Goal: Task Accomplishment & Management: Use online tool/utility

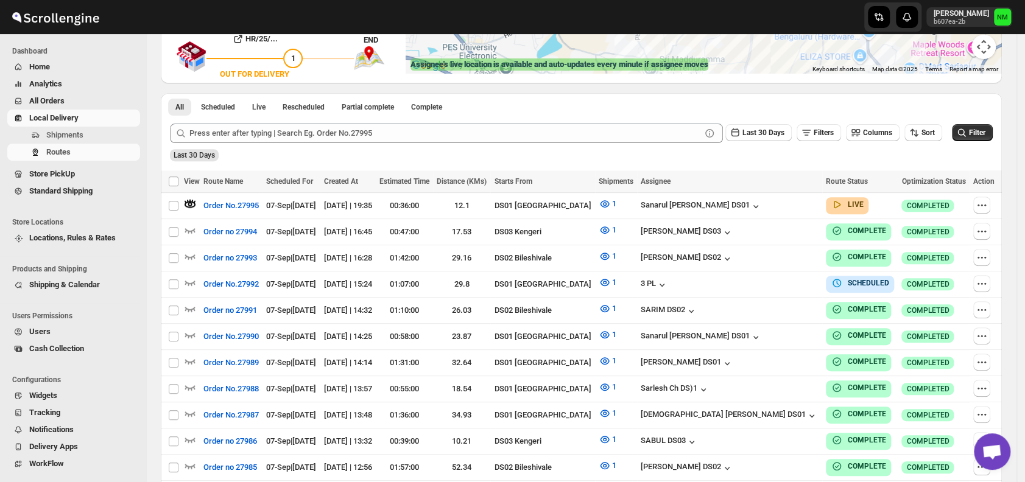
scroll to position [237, 0]
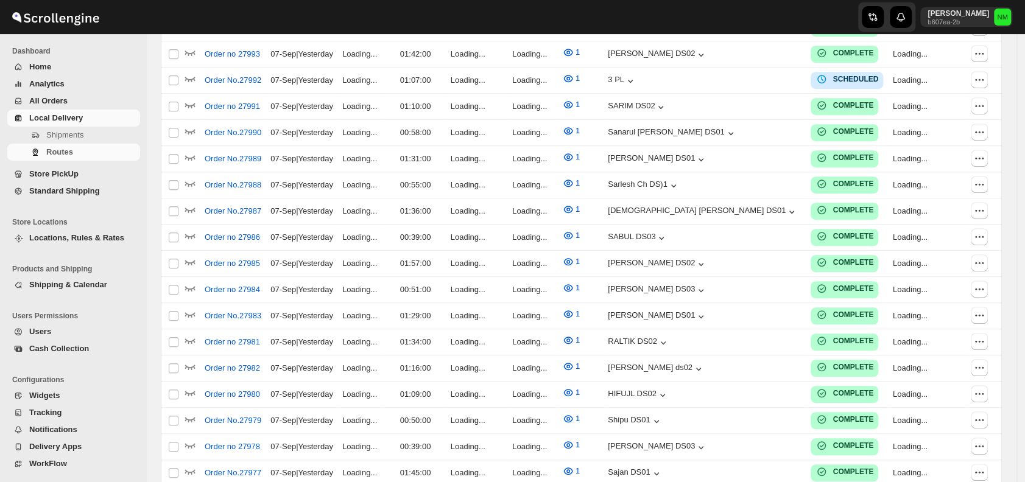
scroll to position [237, 0]
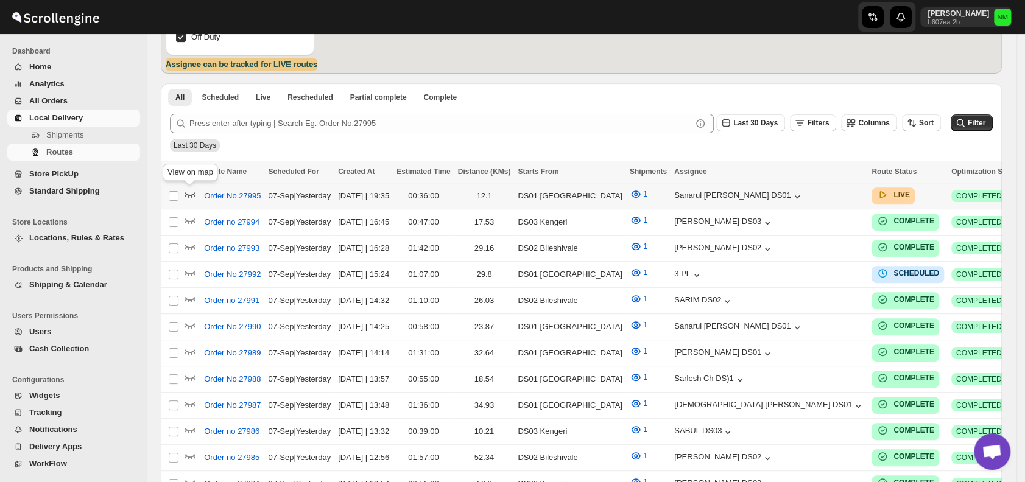
click at [193, 194] on icon "button" at bounding box center [190, 194] width 10 height 5
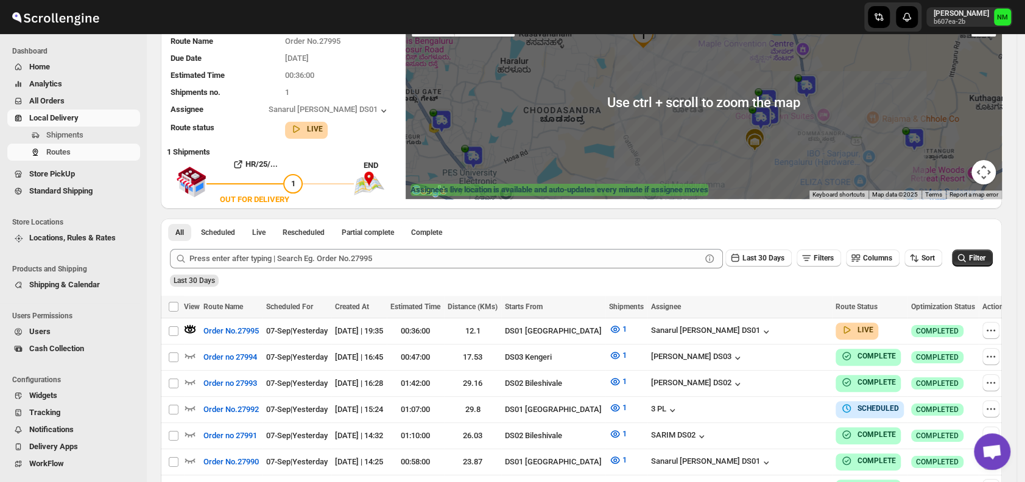
scroll to position [144, 0]
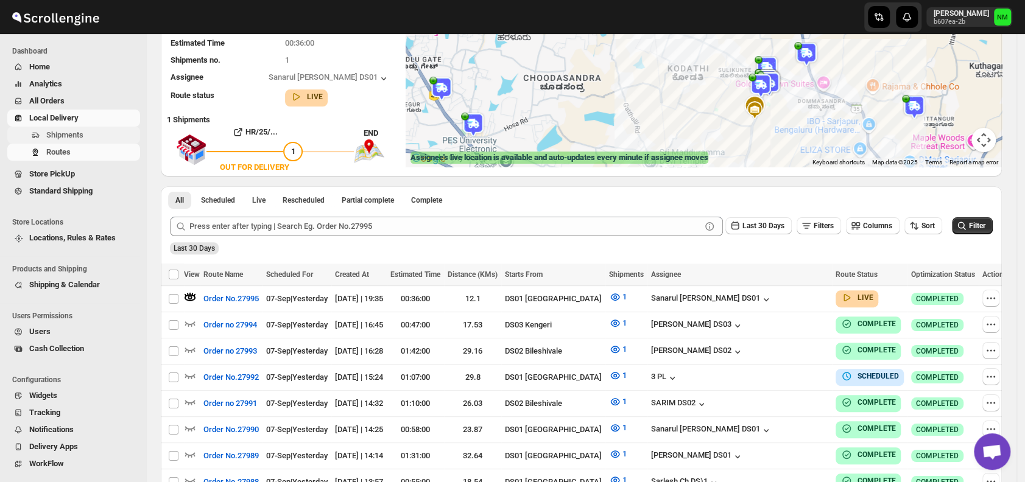
click at [80, 138] on span "Shipments" at bounding box center [64, 134] width 37 height 9
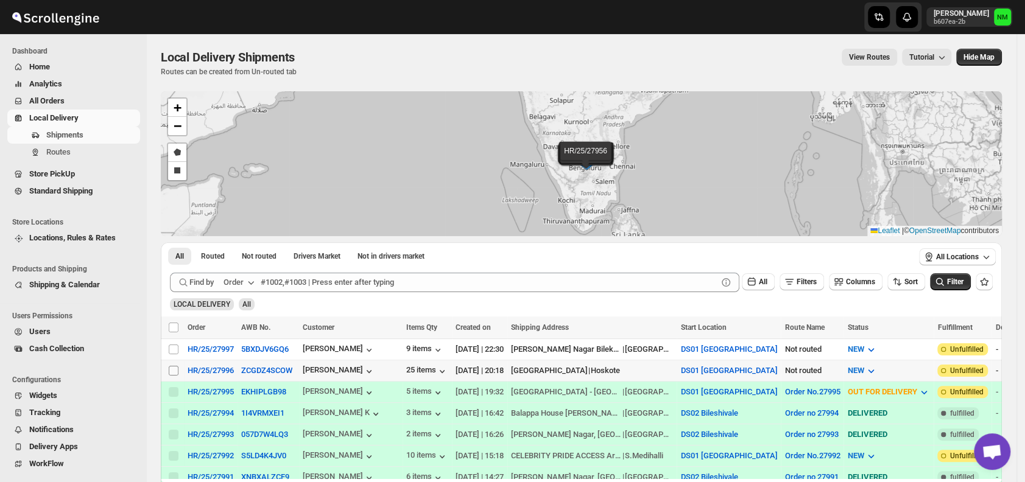
click at [172, 367] on input "Select shipment" at bounding box center [174, 371] width 10 height 10
checkbox input "true"
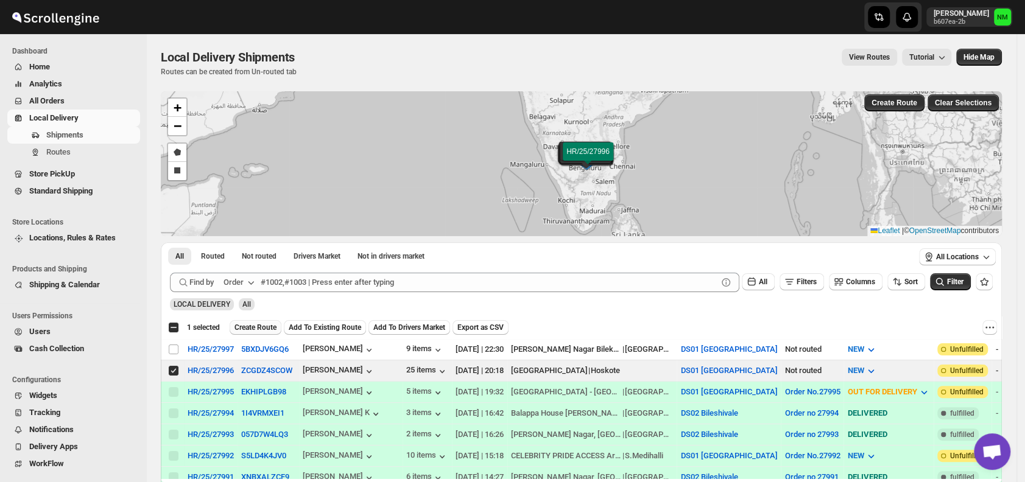
click at [242, 325] on span "Create Route" at bounding box center [255, 328] width 42 height 10
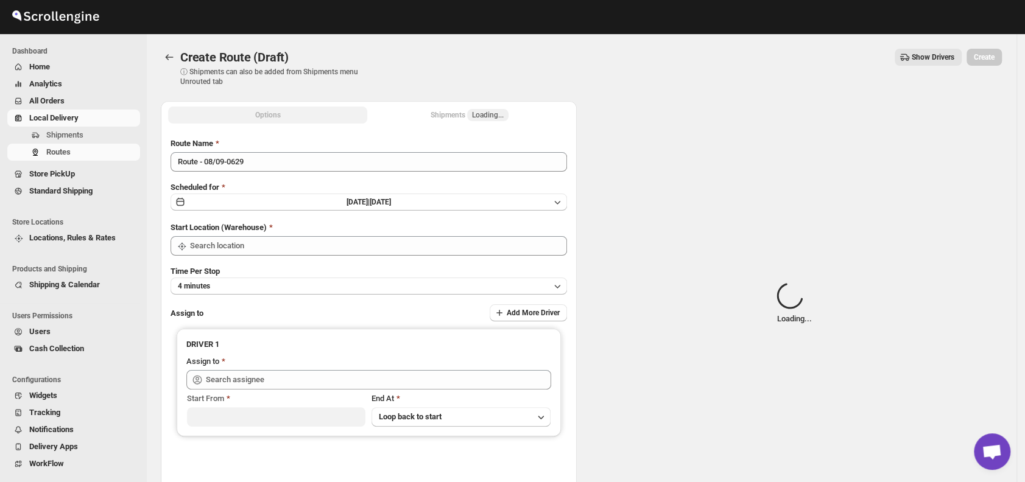
type input "DS01 [GEOGRAPHIC_DATA]"
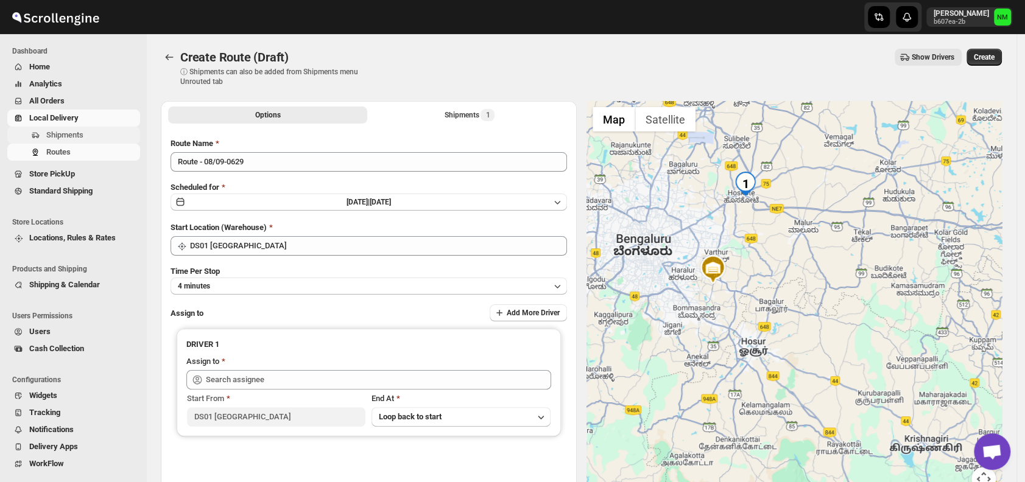
click at [91, 139] on span "Shipments" at bounding box center [91, 135] width 91 height 12
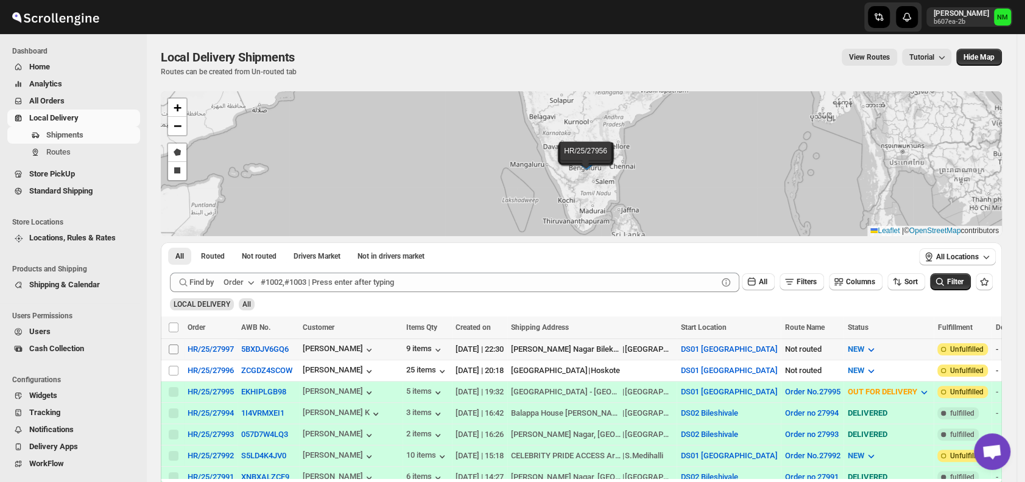
click at [174, 347] on input "Select shipment" at bounding box center [174, 350] width 10 height 10
checkbox input "true"
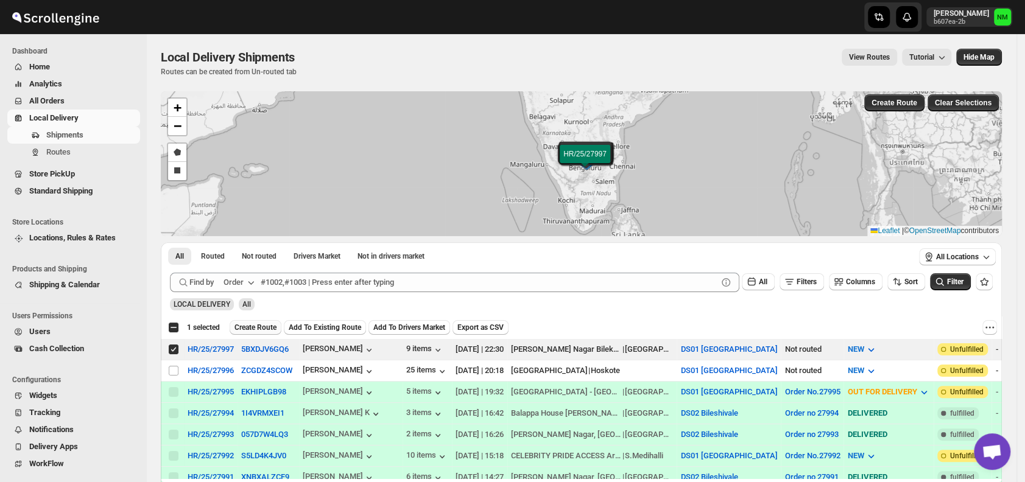
click at [253, 324] on span "Create Route" at bounding box center [255, 328] width 42 height 10
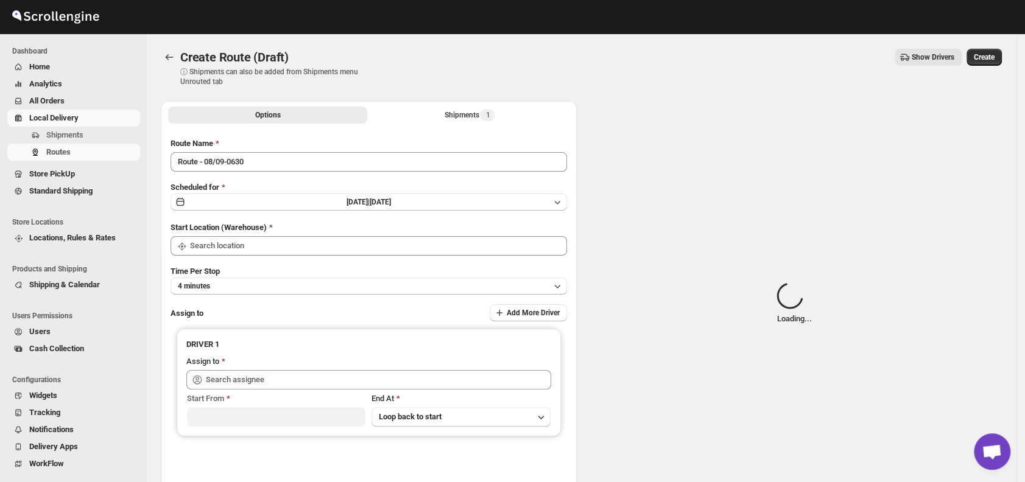
type input "DS01 [GEOGRAPHIC_DATA]"
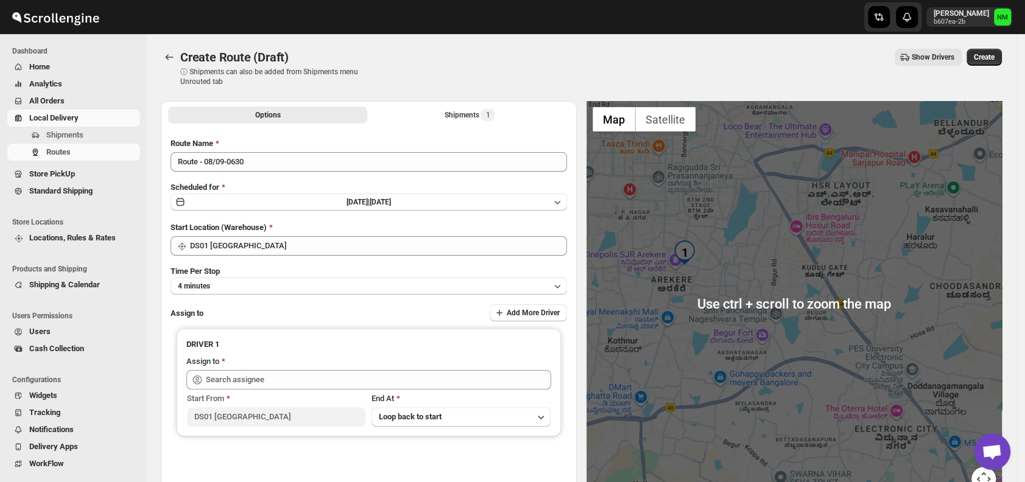
click at [681, 250] on img "1" at bounding box center [684, 253] width 24 height 24
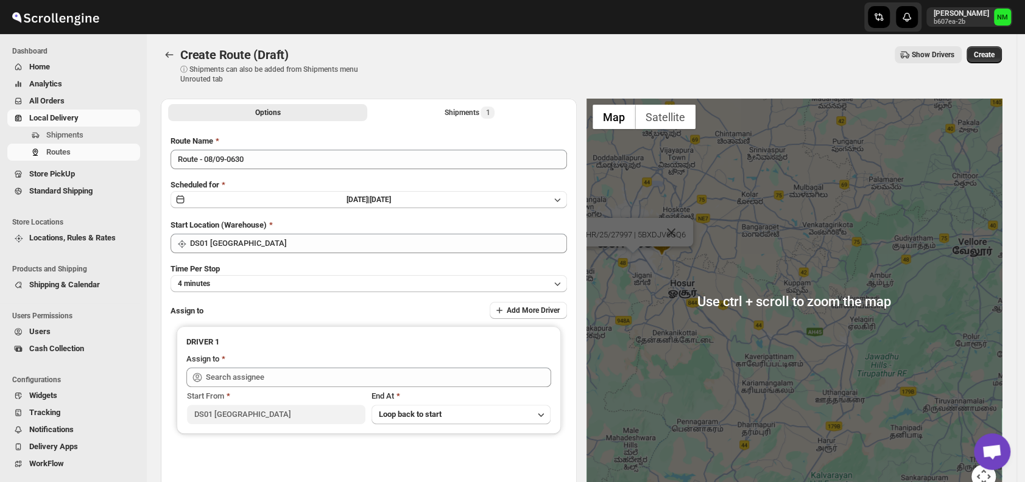
scroll to position [1, 0]
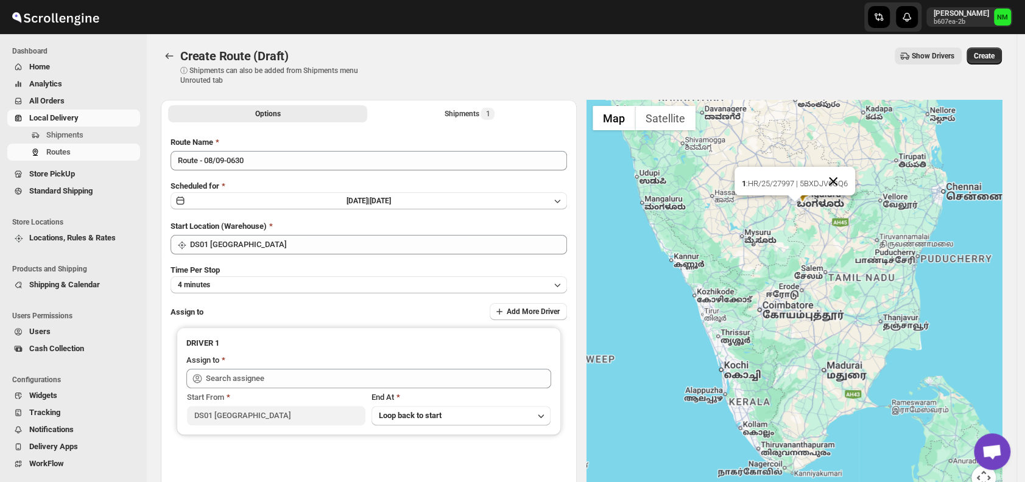
click at [842, 175] on button "Close" at bounding box center [832, 181] width 29 height 29
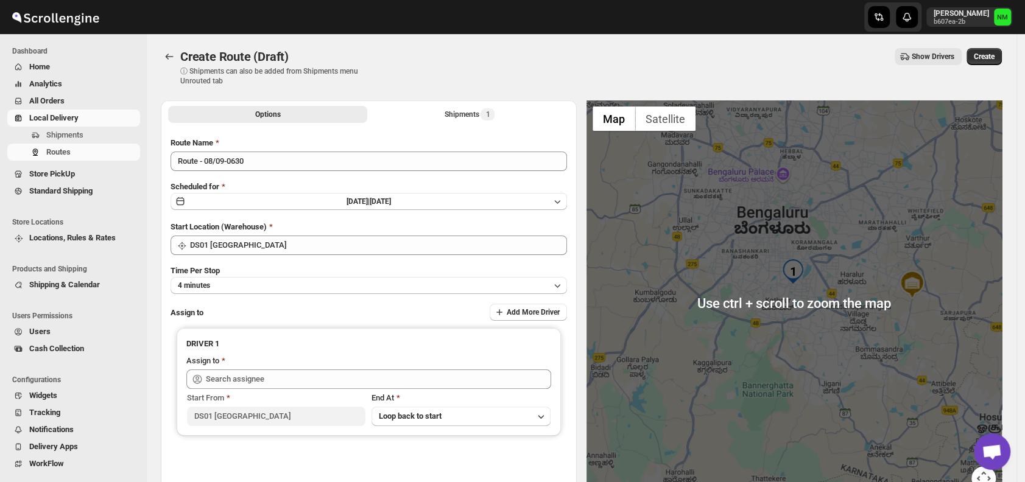
scroll to position [0, 0]
